Goal: Find specific page/section: Find specific page/section

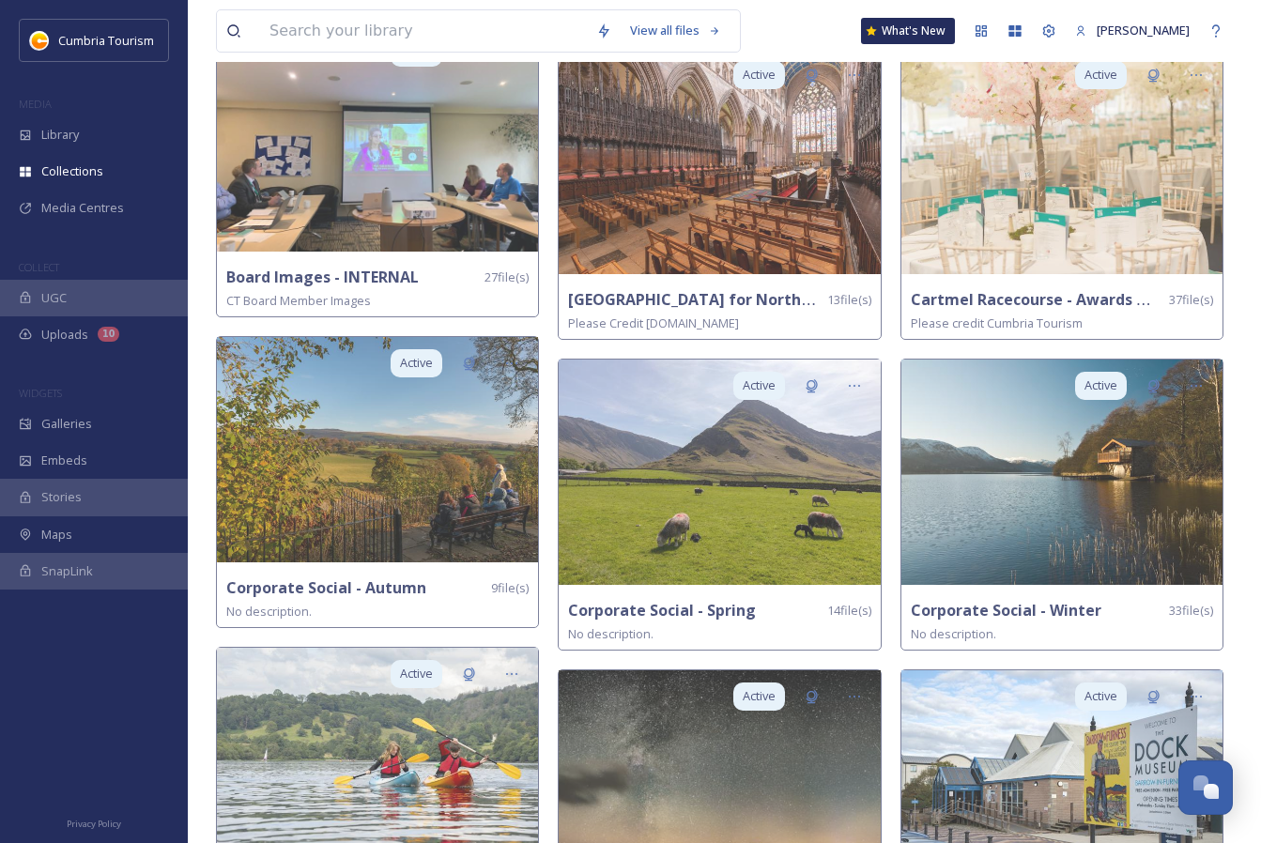
scroll to position [1807, 0]
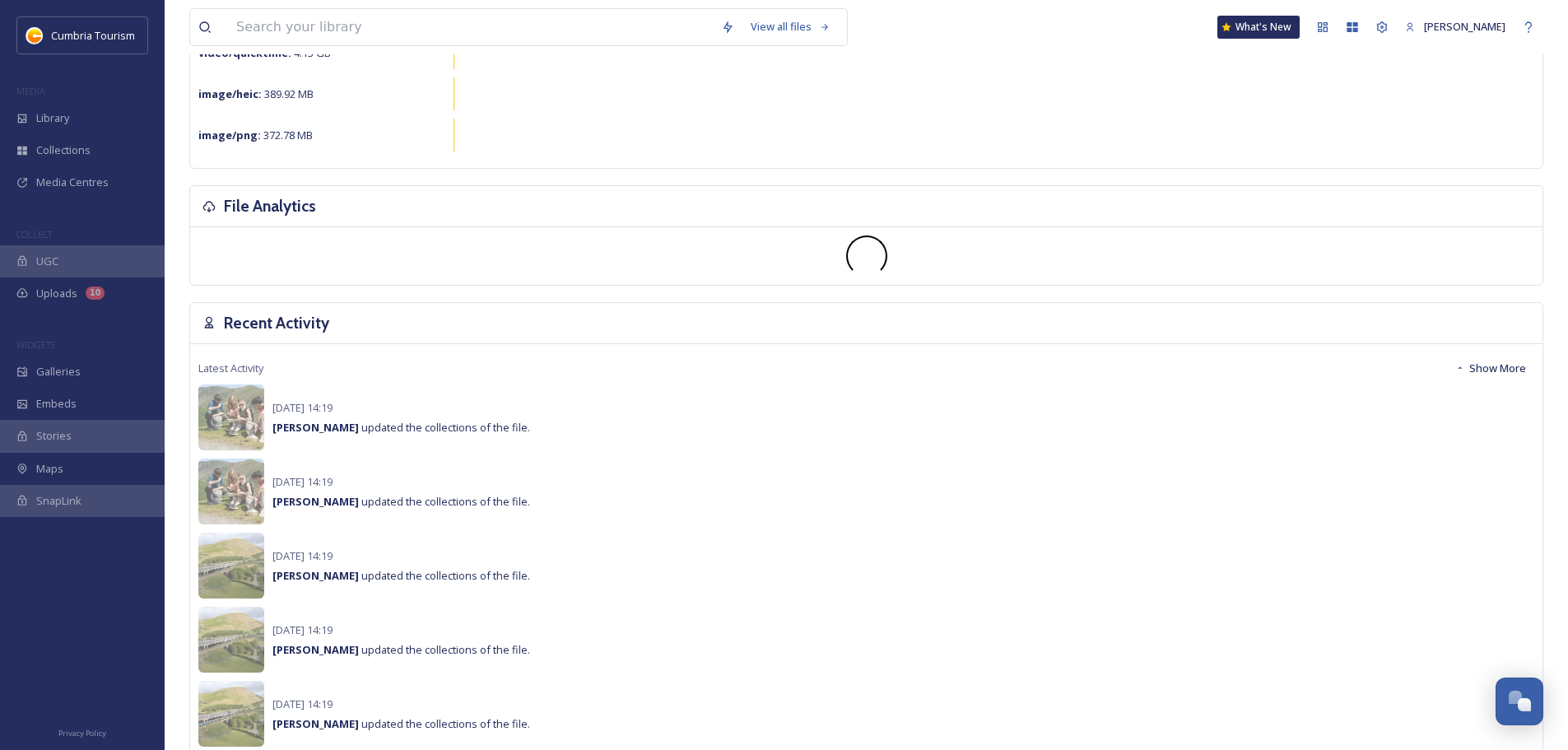
scroll to position [329, 0]
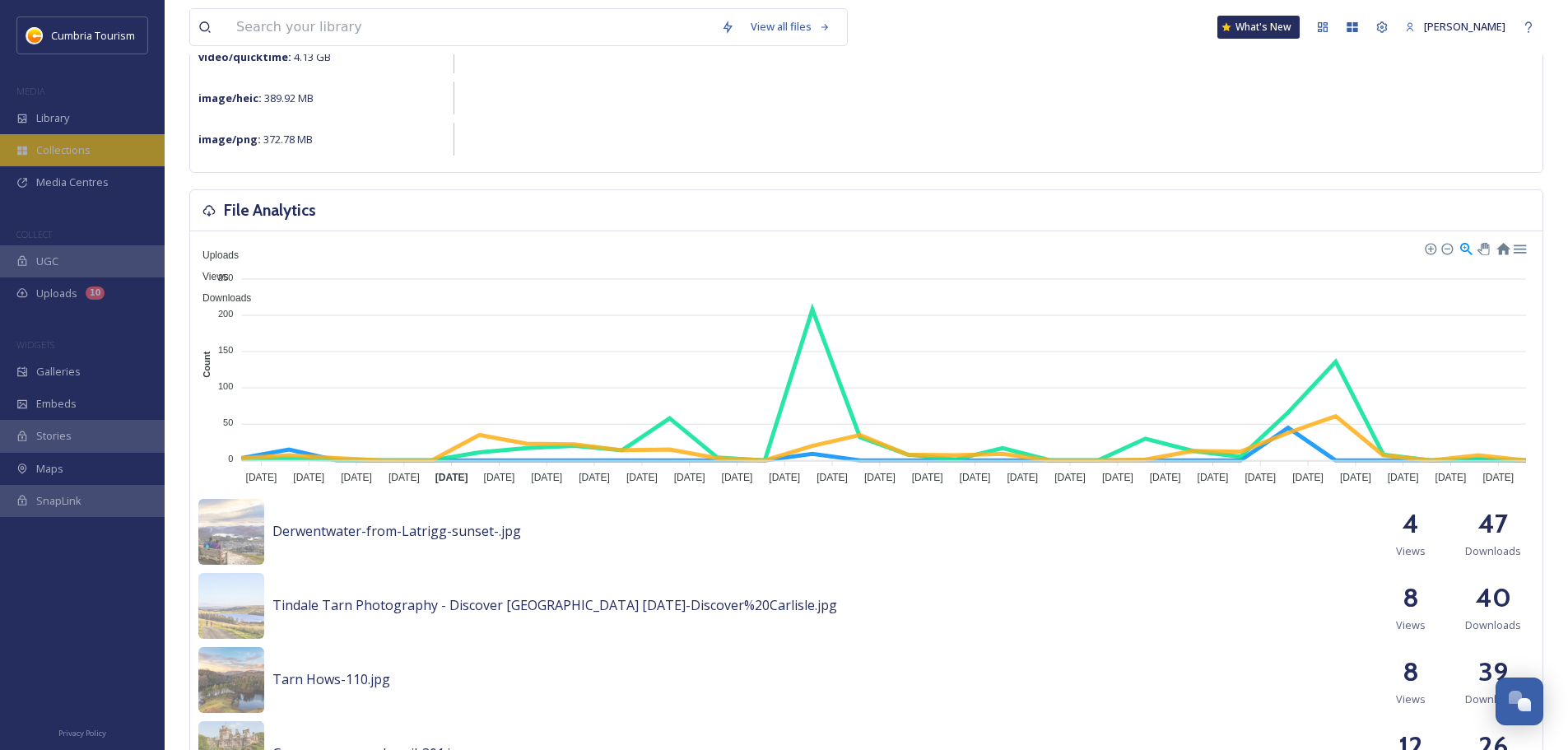
click at [75, 152] on span "Collections" at bounding box center [63, 150] width 54 height 16
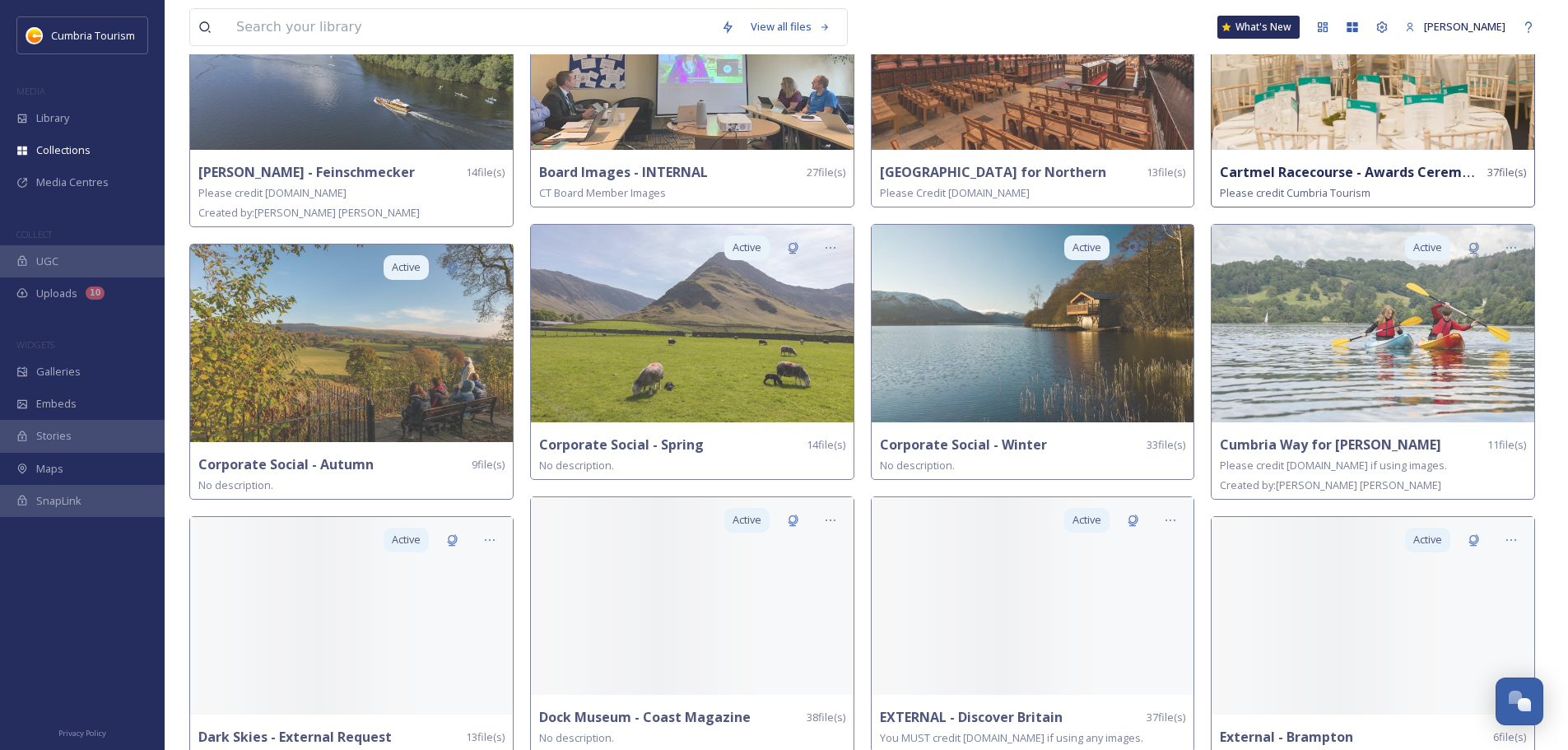
scroll to position [823, 0]
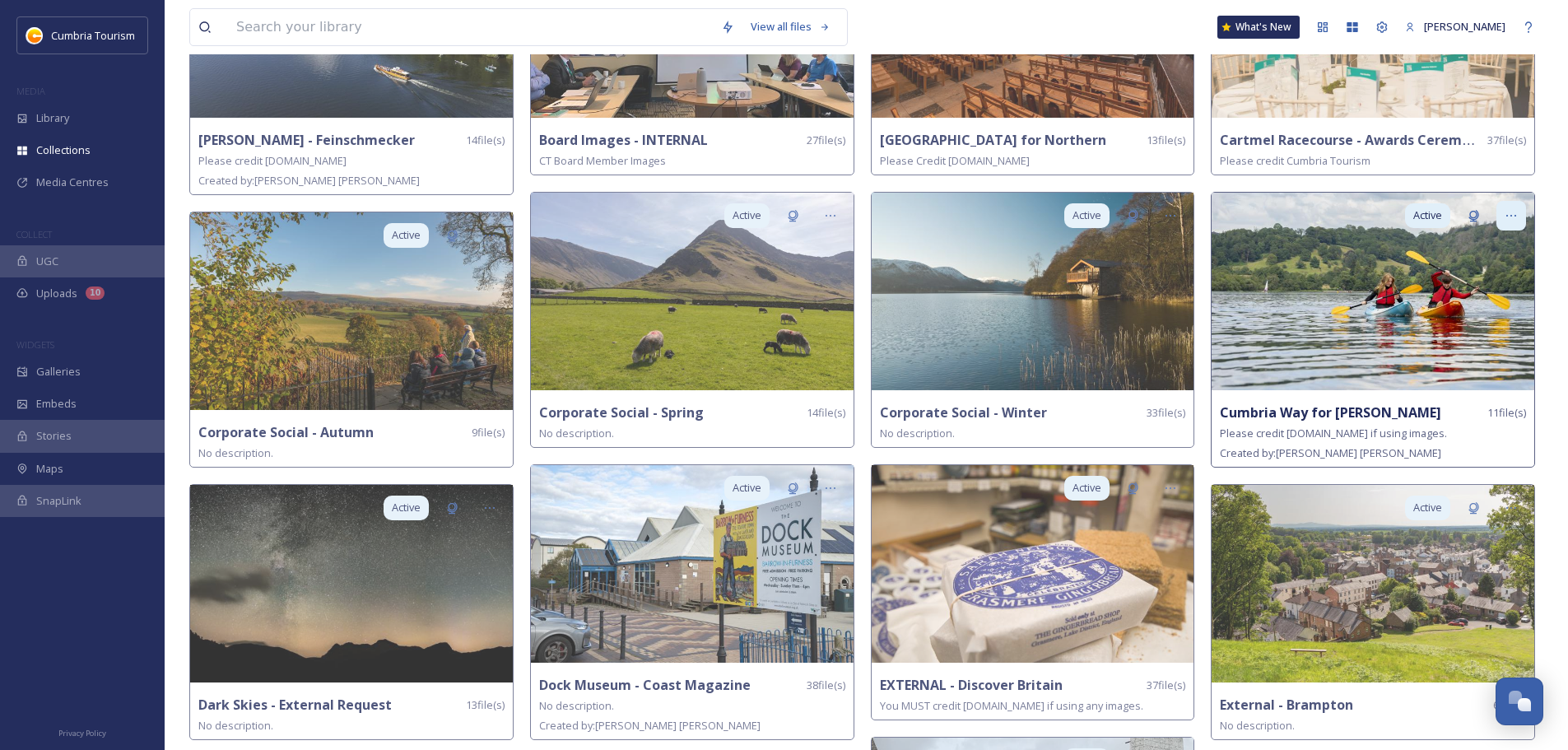
click at [1512, 212] on icon at bounding box center [1511, 216] width 13 height 13
click at [1494, 272] on div "Share" at bounding box center [1483, 283] width 86 height 32
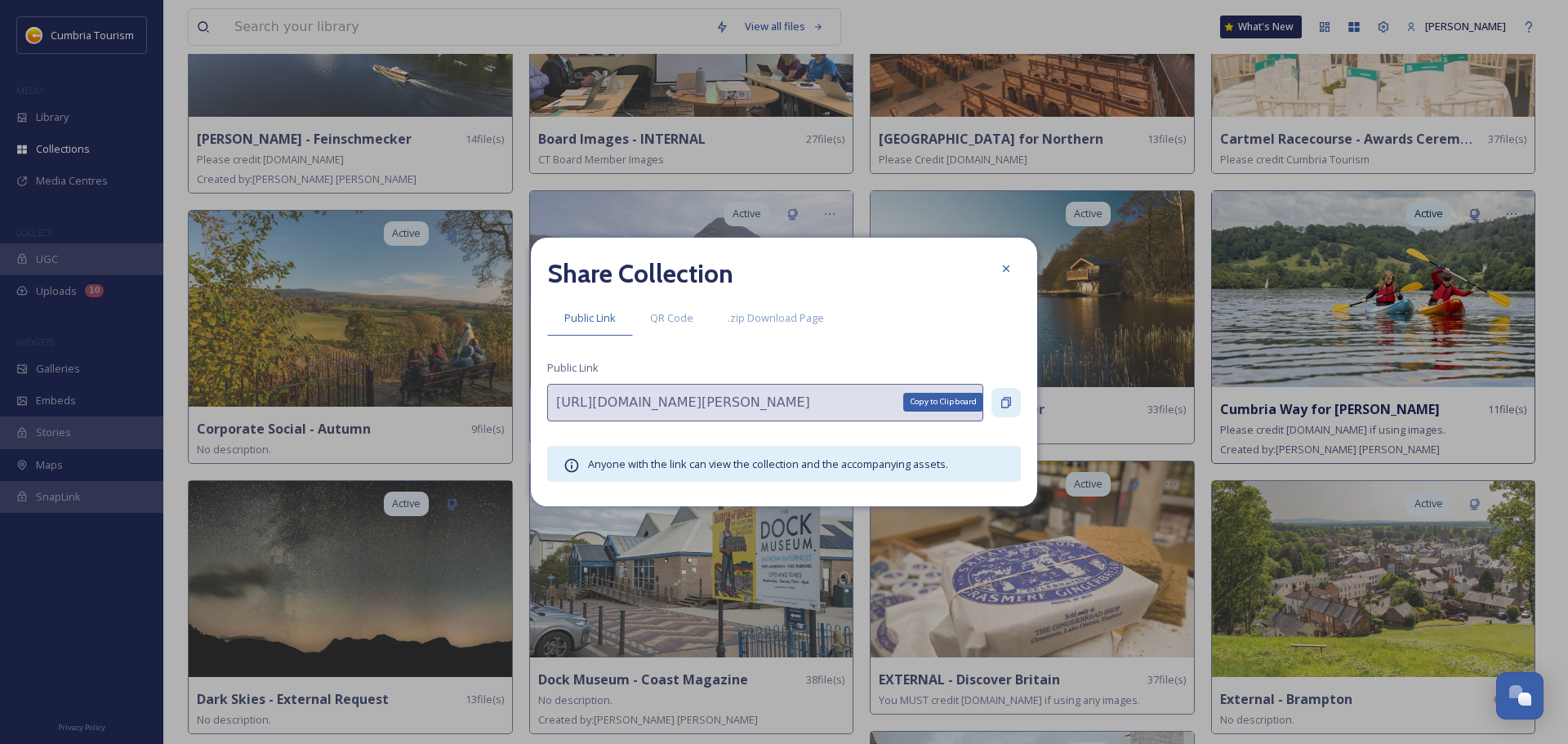
click at [1003, 401] on icon at bounding box center [1006, 402] width 13 height 13
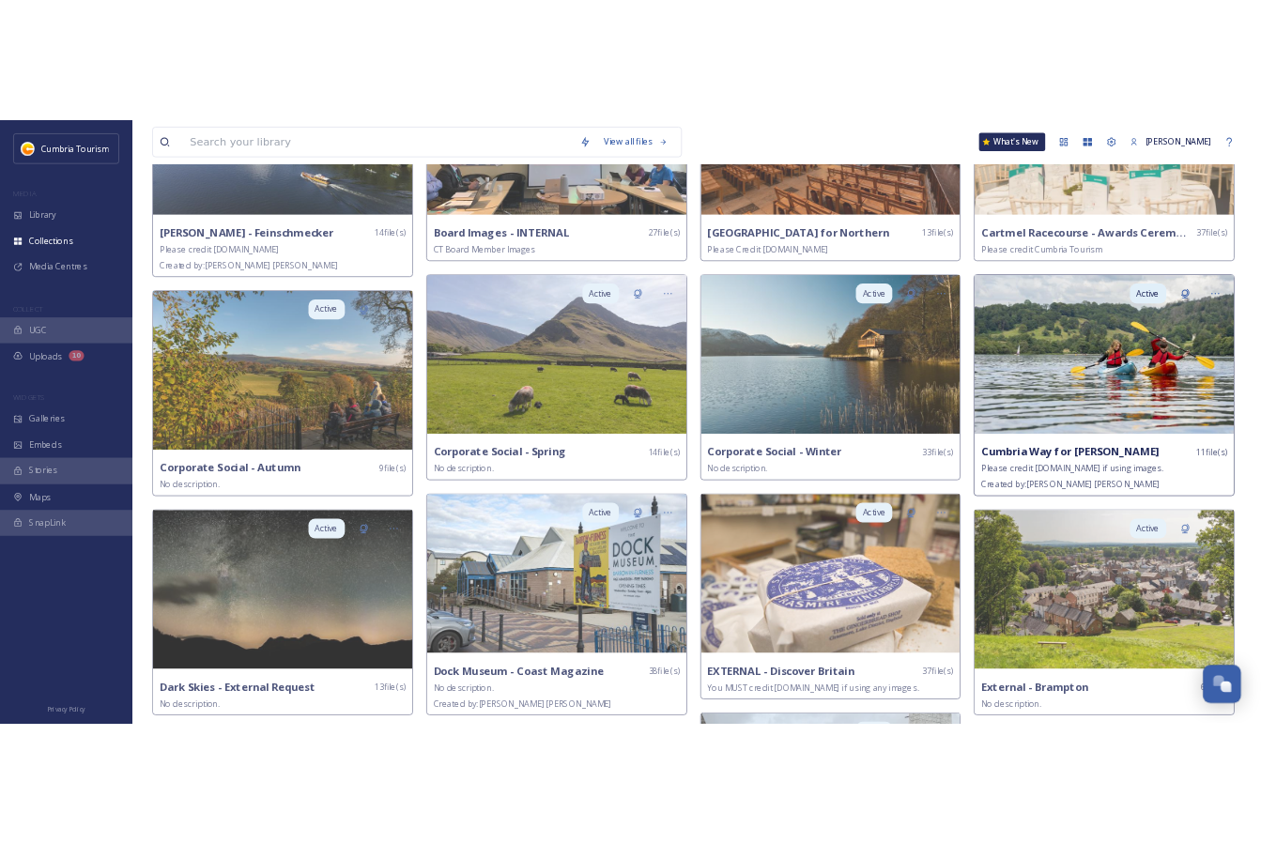
scroll to position [1227, 0]
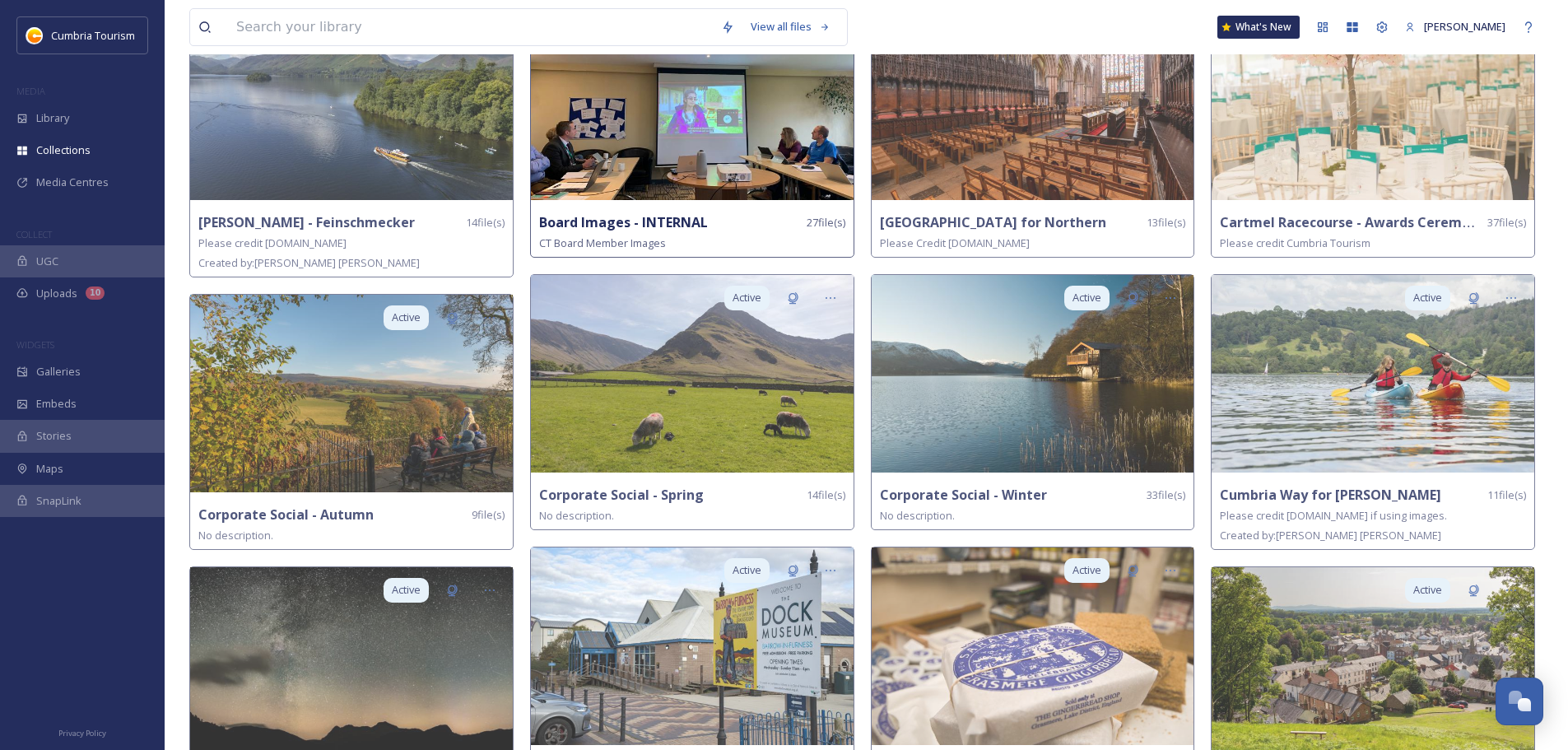
scroll to position [823, 0]
